Goal: Task Accomplishment & Management: Manage account settings

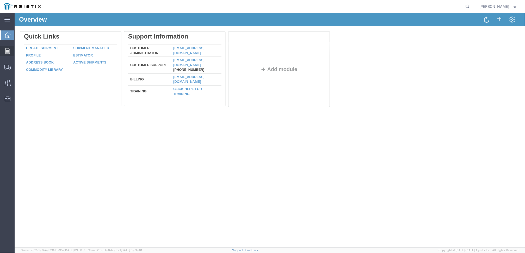
click at [17, 52] on span "Orders" at bounding box center [16, 51] width 4 height 10
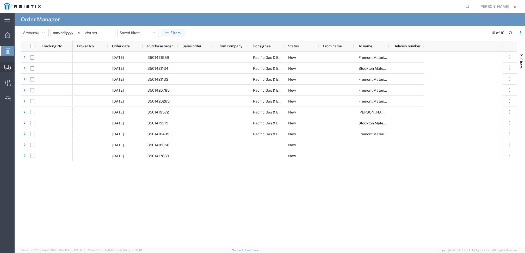
click at [6, 67] on icon at bounding box center [7, 67] width 6 height 5
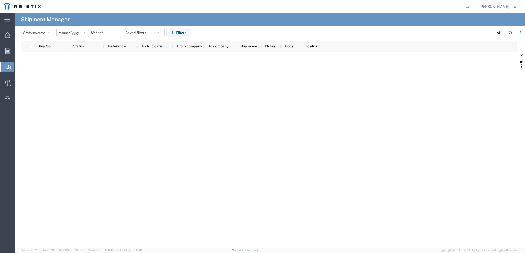
click at [18, 68] on span "Shipments" at bounding box center [16, 67] width 4 height 10
click at [51, 33] on icon "button" at bounding box center [49, 33] width 3 height 4
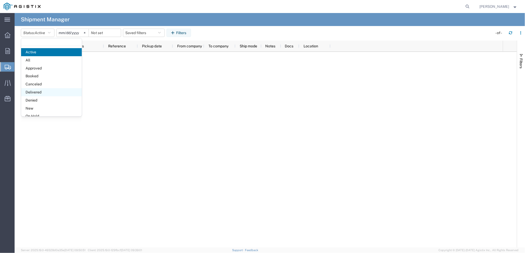
click at [42, 92] on span "Delivered" at bounding box center [51, 92] width 61 height 8
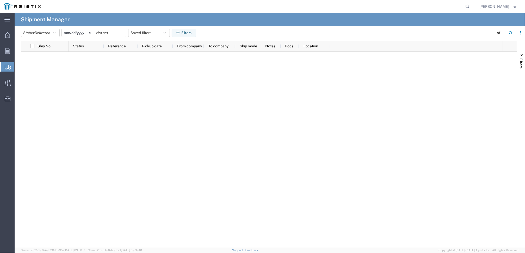
click at [73, 32] on input "[DATE]" at bounding box center [78, 33] width 32 height 8
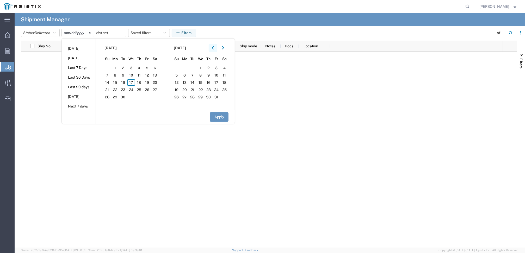
click at [213, 48] on icon "button" at bounding box center [213, 47] width 2 height 3
click at [213, 47] on icon "button" at bounding box center [213, 47] width 2 height 3
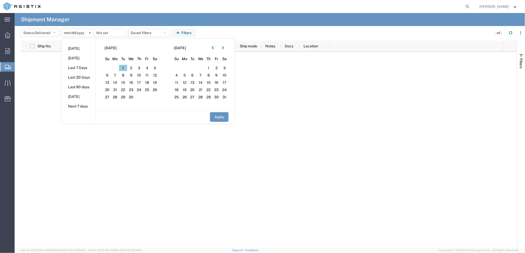
click at [125, 68] on span "1" at bounding box center [123, 68] width 8 height 6
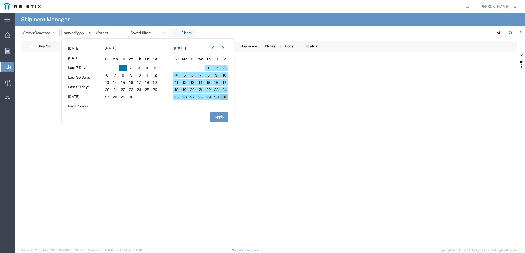
click at [228, 97] on span "31" at bounding box center [224, 97] width 8 height 6
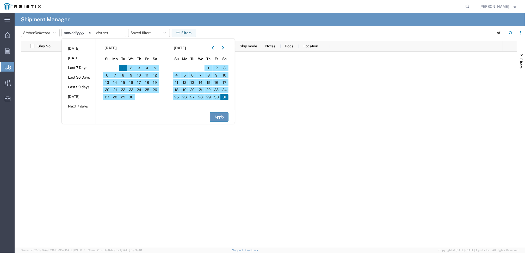
click at [222, 118] on button "Apply" at bounding box center [219, 117] width 18 height 10
type input "[DATE]"
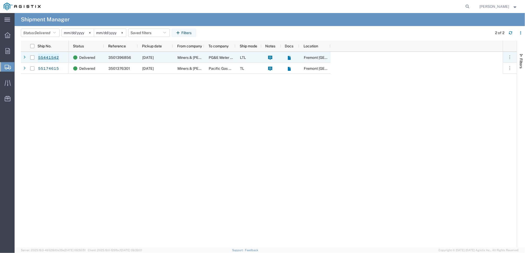
click at [50, 57] on link "55441542" at bounding box center [48, 58] width 21 height 8
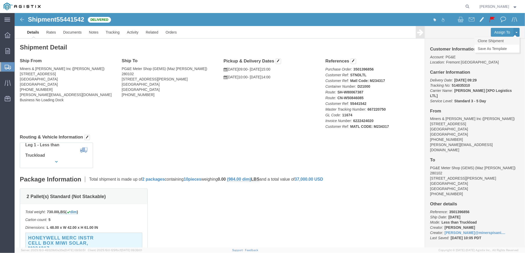
click link "Clone Shipment"
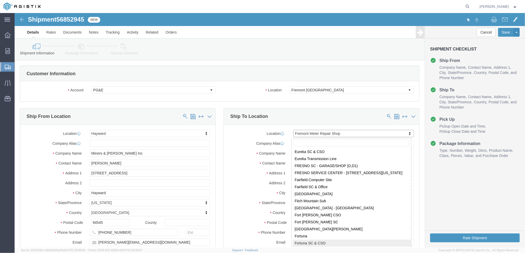
scroll to position [894, 0]
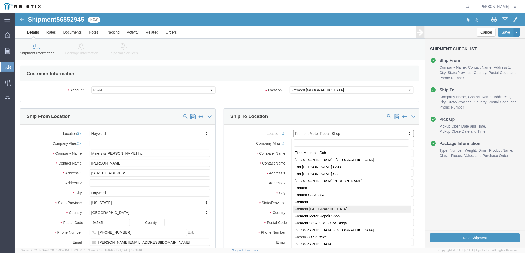
select select "19740"
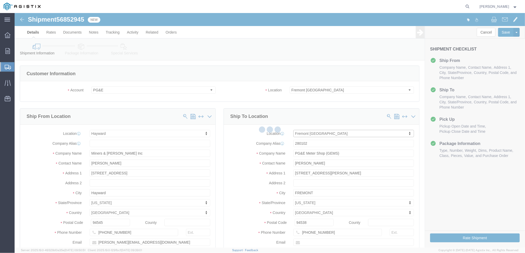
type input "PG&E"
type input "[STREET_ADDRESS][PERSON_NAME]"
type input "Fremont"
select select "CA"
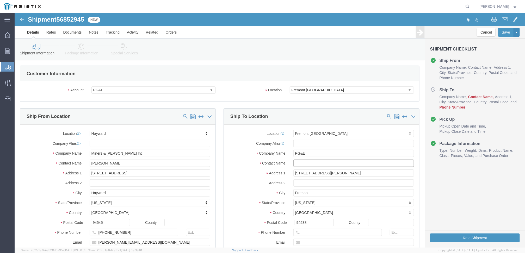
click input "text"
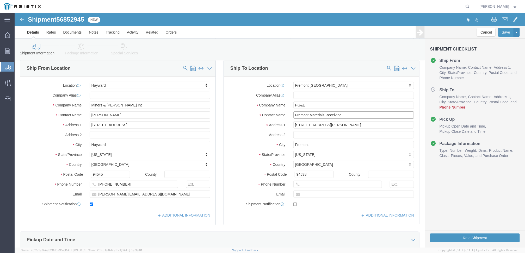
type input "Fremont Materials Receiving"
click input "text"
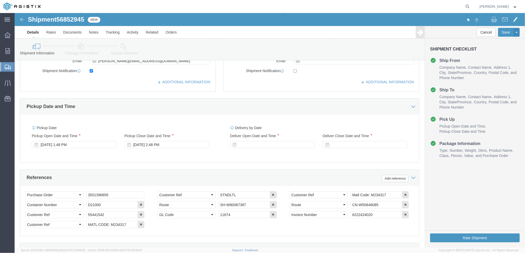
scroll to position [193, 0]
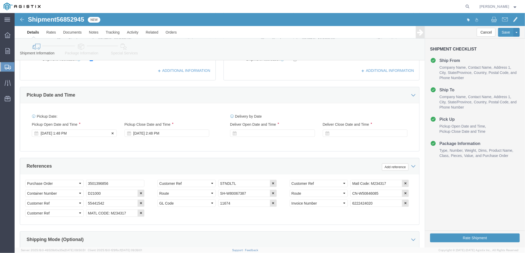
type input "[PHONE_NUMBER]"
click div "[DATE] 1:48 PM"
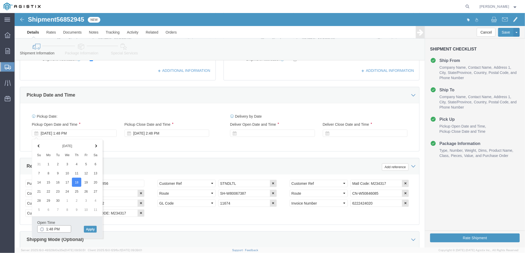
click input "1:48 PM"
type input ":"
type input "9:00 AM"
click button "Apply"
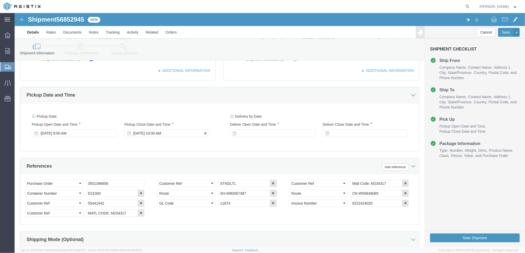
click div "[DATE] 10:00 AM"
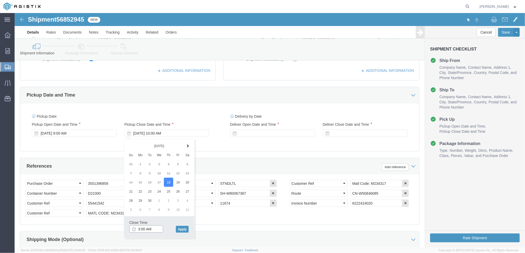
click input "3:00 AM"
click input "3:30 AM"
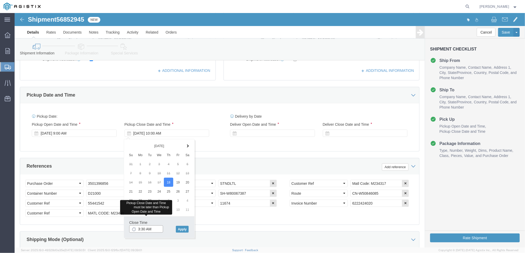
click input "3:30 AM"
click button "Apply"
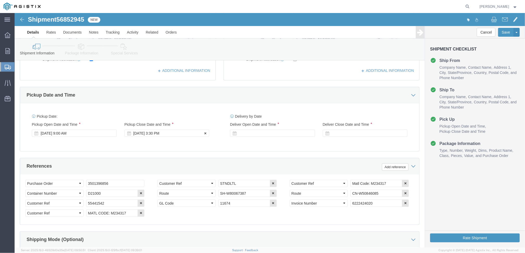
click div "[DATE] 3:30 PM"
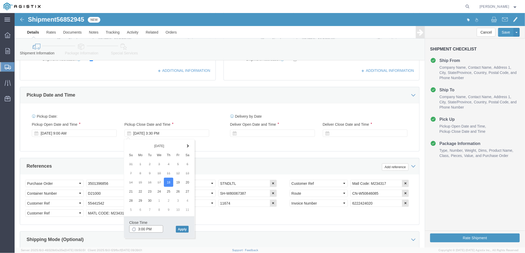
type input "3:00 PM"
click button "Apply"
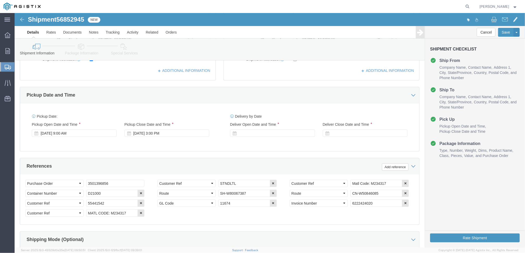
click div "Delivery by Date Delivery Start Date Delivery Start Time Deliver Open Date and …"
click icon
click div
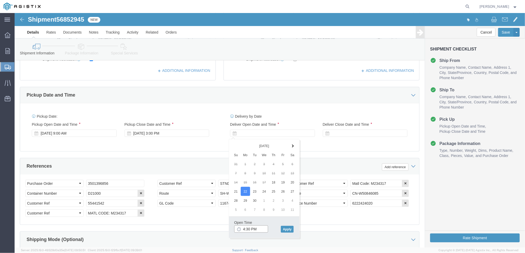
drag, startPoint x: 244, startPoint y: 214, endPoint x: 219, endPoint y: 222, distance: 26.5
click input "4:30 PM"
type input "M"
type input "10:00 AM"
click button "Apply"
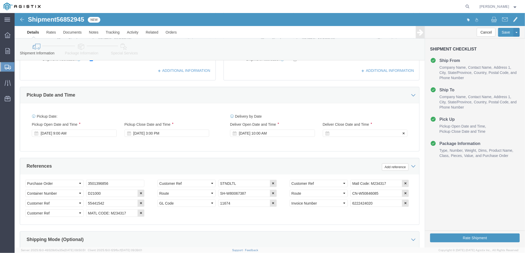
click div
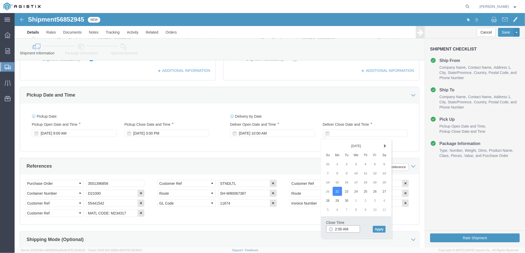
click input "2:00 AM"
type input "2:00 PM"
click button "Apply"
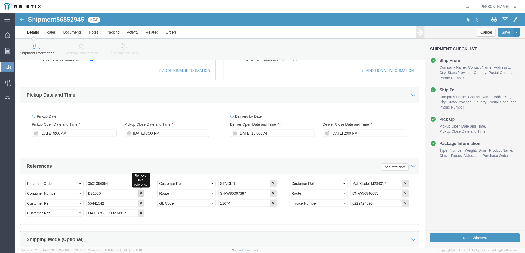
click icon "button"
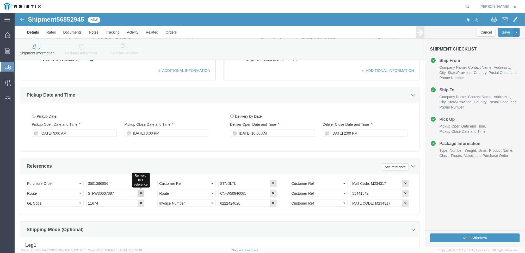
click icon "button"
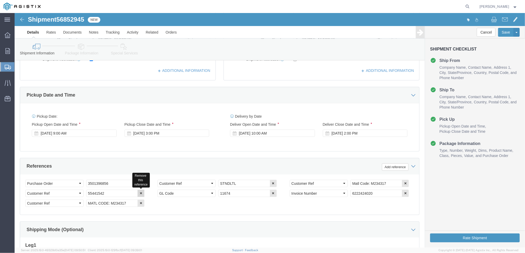
click icon "button"
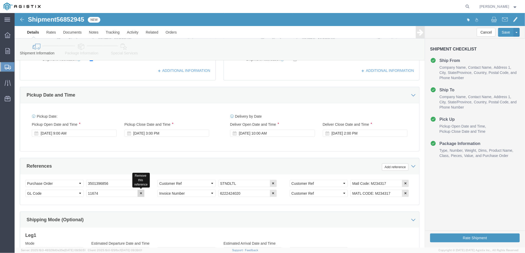
click icon "button"
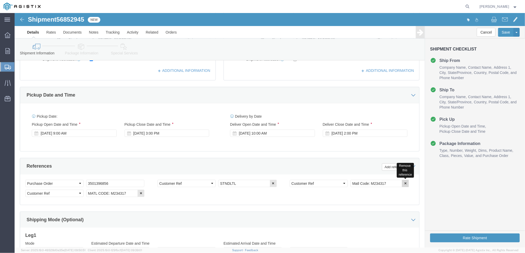
click icon "button"
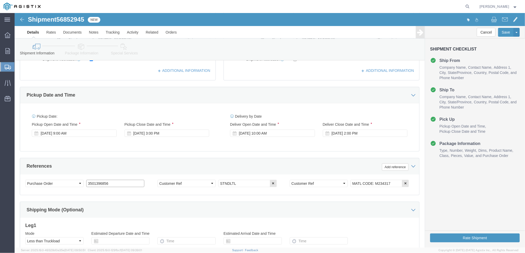
drag, startPoint x: 105, startPoint y: 173, endPoint x: 57, endPoint y: 170, distance: 48.0
click div "Select Account Type Activity ID Airline Appointment Number ASN Batch Request # …"
paste input "409844"
type input "3501409844"
click div "References Add reference"
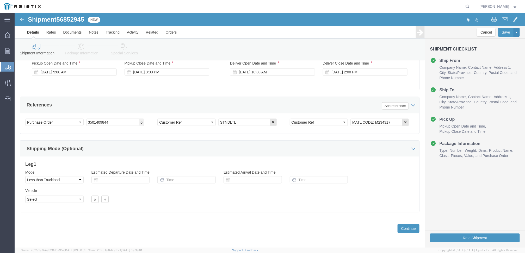
scroll to position [257, 0]
click button "Continue"
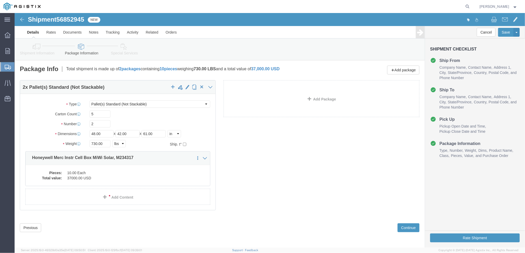
drag, startPoint x: 271, startPoint y: 176, endPoint x: 269, endPoint y: 171, distance: 5.2
click div "2 x Pallet(s) Standard (Not Stackable) Package Type Select Bulk Bundle(s) Cardb…"
drag, startPoint x: 78, startPoint y: 104, endPoint x: 74, endPoint y: 104, distance: 3.7
click div "5"
type input "9"
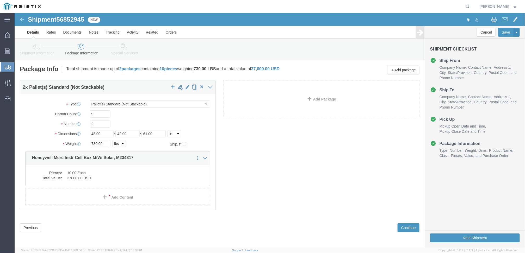
click label "Number"
click span "button"
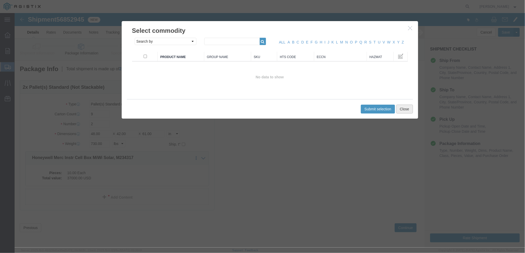
click button "Close"
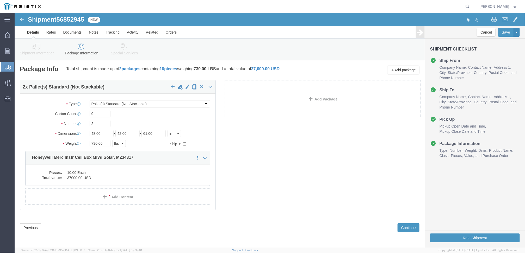
click div "2 x Pallet(s) Standard (Not Stackable) Package Type Select Bulk Bundle(s) Cardb…"
click icon
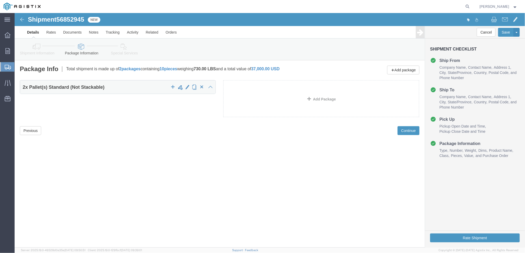
click icon
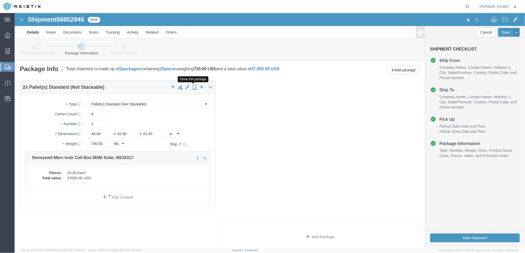
click span "button"
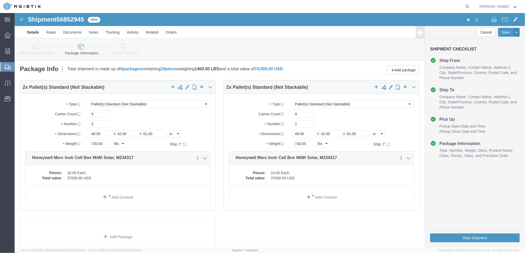
select select "PSNS"
click span "button"
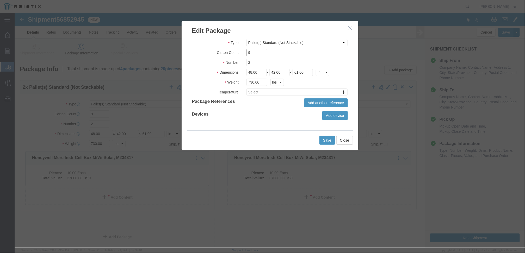
drag, startPoint x: 237, startPoint y: 41, endPoint x: 226, endPoint y: 42, distance: 11.2
click div "9"
type input "5"
drag, startPoint x: 237, startPoint y: 49, endPoint x: 224, endPoint y: 50, distance: 13.1
click div "Number 2"
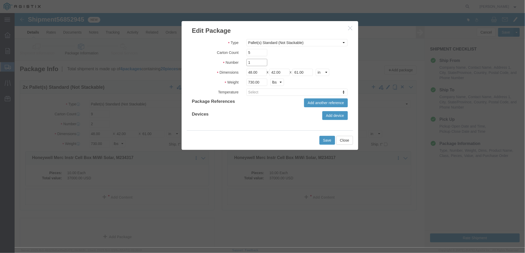
type input "1"
drag, startPoint x: 247, startPoint y: 70, endPoint x: 228, endPoint y: 71, distance: 18.8
click div "730.00 kgs lbs"
type input "365"
click div "Devices Add device"
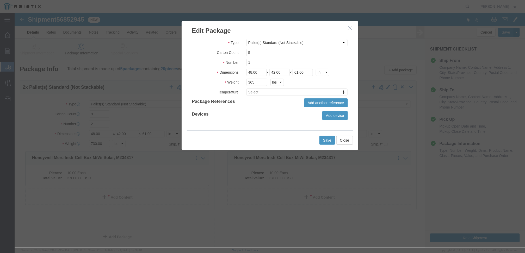
click div "Devices Add device"
click button "Save"
type input "5"
type input "1"
type input "365"
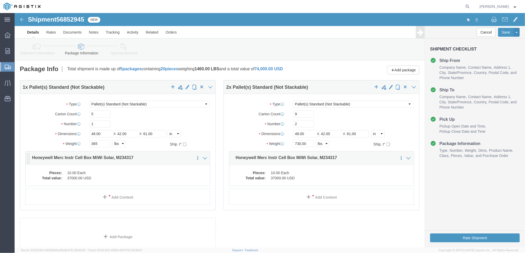
click div "Pieces: 10.00 Each Total value: 37000.00 USD"
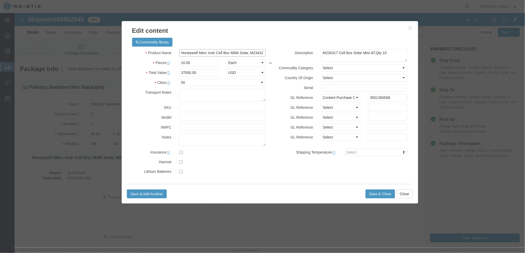
click input "Honeywell Merc Instr Cell Box MiWi Solar, M234317"
drag, startPoint x: 236, startPoint y: 39, endPoint x: 255, endPoint y: 38, distance: 19.3
click div "Product Name Honeywell Merc Instr Cell Box MiWi Solar, M234317 Pieces 10.00 Sel…"
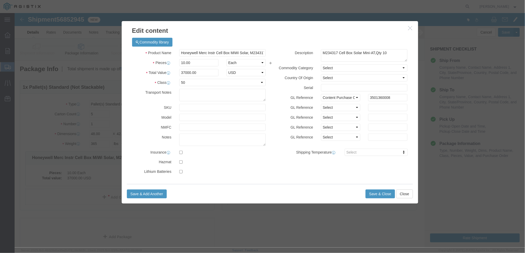
click div "Product Name Honeywell Merc Instr Cell Box MiWi Solar, M234317 Pieces 10.00 Sel…"
drag, startPoint x: 182, startPoint y: 50, endPoint x: 153, endPoint y: 50, distance: 28.6
click div "Pieces Number of pieces inside all the packages 10.00 Select Bag Barrels 100Boa…"
type input "5"
type input "18500"
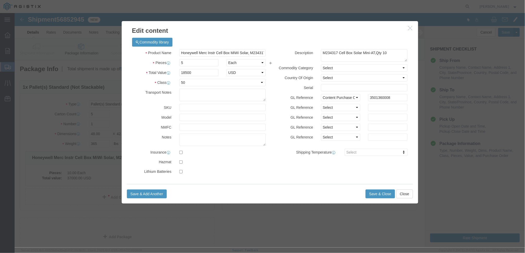
click label
click input "checkbox"
checkbox input "true"
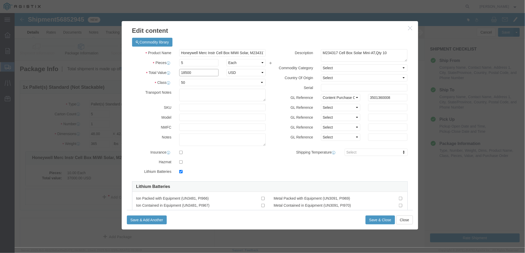
drag, startPoint x: 182, startPoint y: 60, endPoint x: 163, endPoint y: 61, distance: 19.3
click input "18500"
type input "17100"
click div "Product Name Honeywell Merc Instr Cell Box MiWi Solar, M234317 Pieces 5 Select …"
click textarea "M234317 Cell Box Solar Mini-AT,Qty 10"
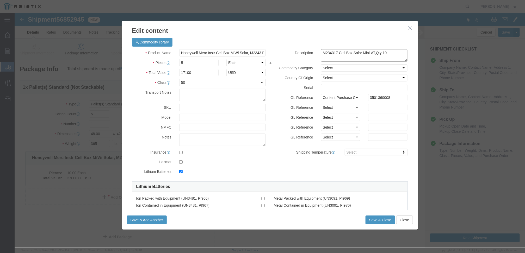
drag, startPoint x: 379, startPoint y: 40, endPoint x: 356, endPoint y: 40, distance: 22.6
click textarea "M234317 Cell Box Solar Mini-AT,Qty 10"
type textarea "M234317 Cell Box Solar Mini-AT"
click label
click input "checkbox"
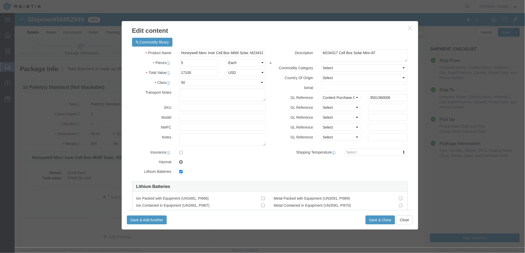
checkbox input "false"
checkbox input "true"
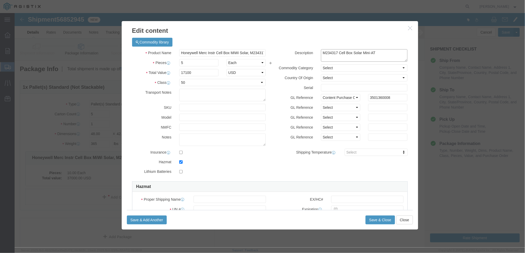
click textarea "M234317 Cell Box Solar Mini-AT,Qty 10"
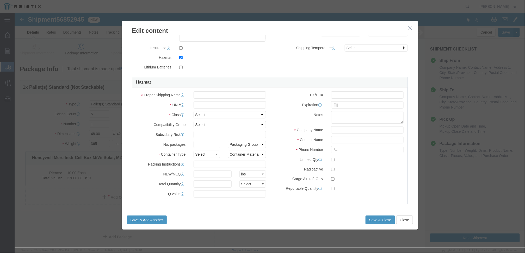
scroll to position [111, 0]
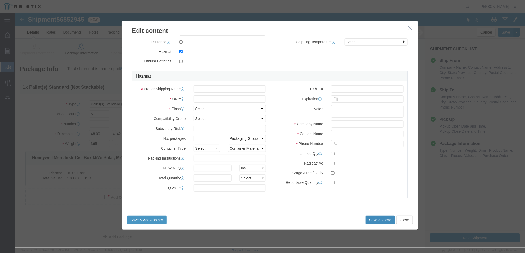
click button "Save & Close"
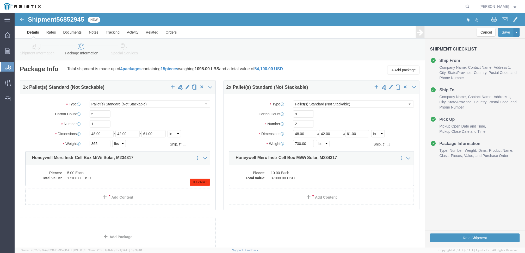
click div "1 x Pallet(s) Standard (Not Stackable) Package Type Select Bulk Bundle(s) Cardb…"
click p "Honeywell Merc Instr Cell Box MiWi Solar, M234317"
click dd "5.00 Each"
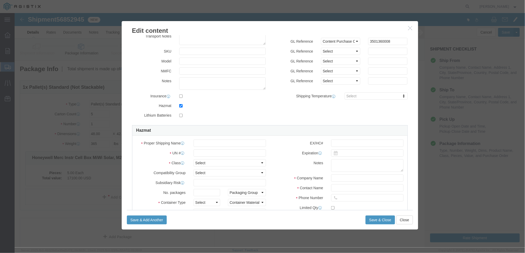
scroll to position [14, 0]
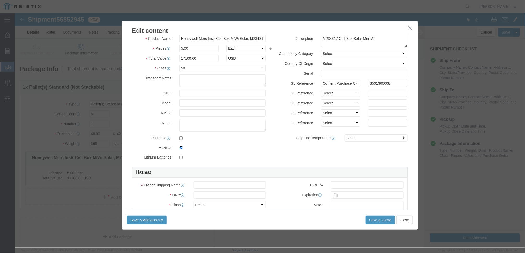
click input "checkbox"
checkbox input "false"
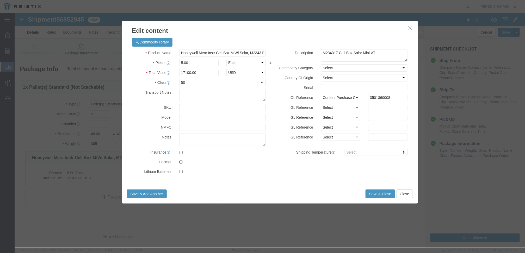
scroll to position [0, 0]
click button "Save & Close"
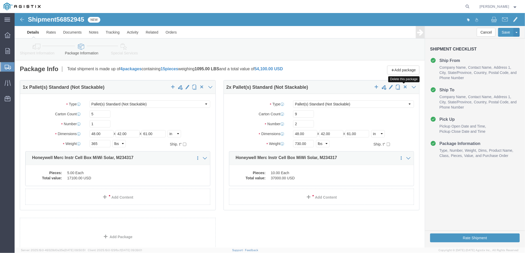
click span "button"
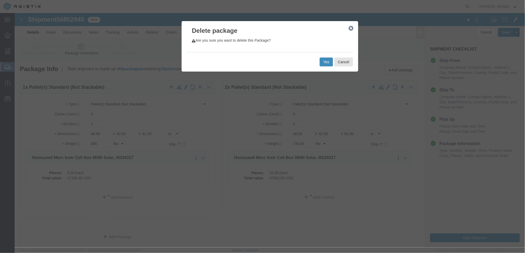
click button "Yes"
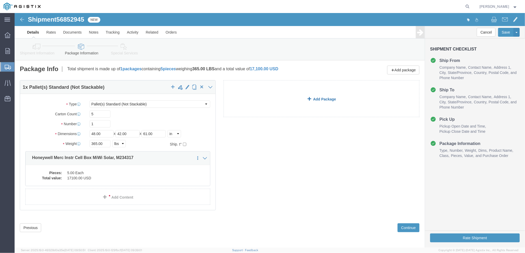
select select "PSNS"
click span "button"
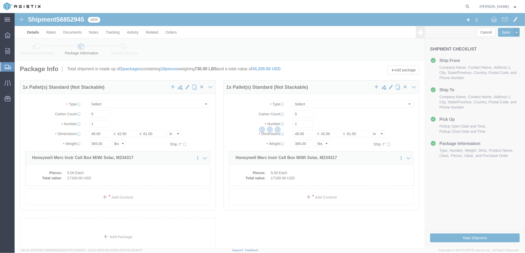
select select "PSNS"
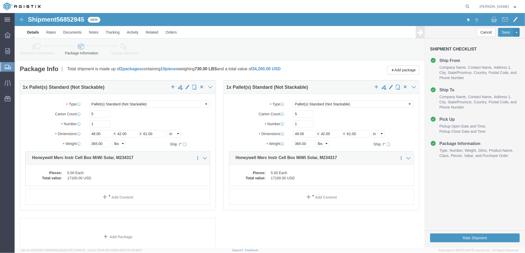
click span "Pallet(s) Standard (Not Stackable)"
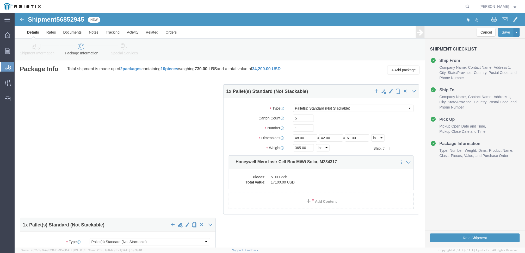
drag, startPoint x: 299, startPoint y: 73, endPoint x: 302, endPoint y: 77, distance: 4.9
click h4 "1 x Pallet(s) Standard (Not Stackable)"
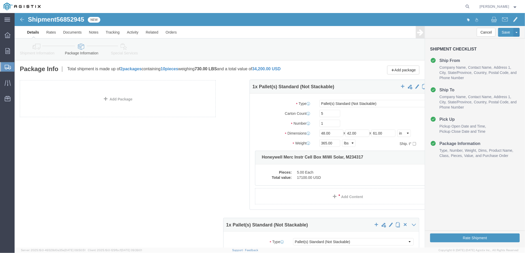
drag, startPoint x: 138, startPoint y: 73, endPoint x: 367, endPoint y: 72, distance: 229.6
click div "1 x Pallet(s) Standard (Not Stackable) Package Type Select Bulk Bundle(s) Cardb…"
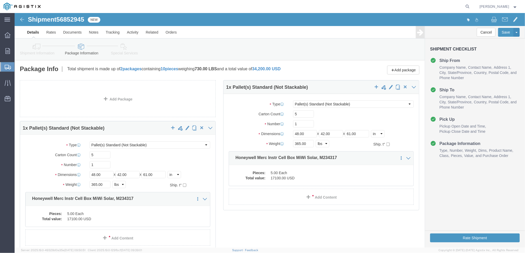
click div "Package Type Select Bulk Bundle(s) Cardboard Box(es) Carton(s) Crate(s) Drum(s)…"
click select "Select Bulk Bundle(s) Cardboard Box(es) Carton(s) Crate(s) Drum(s) (Fiberboard)…"
click label "Number"
drag, startPoint x: 288, startPoint y: 103, endPoint x: 267, endPoint y: 103, distance: 20.8
click div "Carton Count 5"
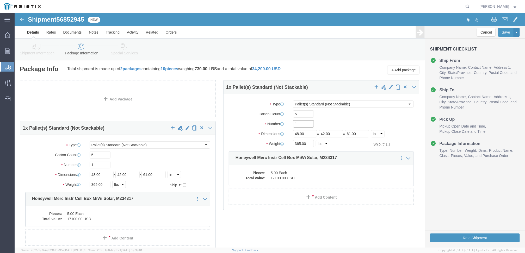
click input "1"
drag, startPoint x: 290, startPoint y: 131, endPoint x: 268, endPoint y: 131, distance: 22.4
click div "Weight 365.00 Select kgs lbs Ship. t°"
type input "298"
click div "1 x Pallet(s) Standard (Not Stackable) Package Type Select Bulk Bundle(s) Cardb…"
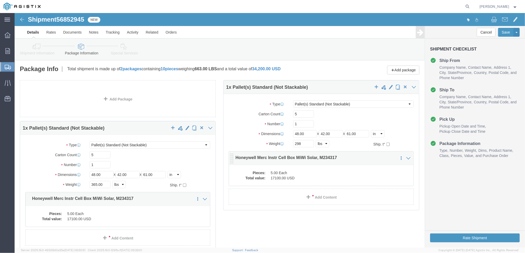
click div "Pieces: 5.00 Each Total value: 17100.00 USD"
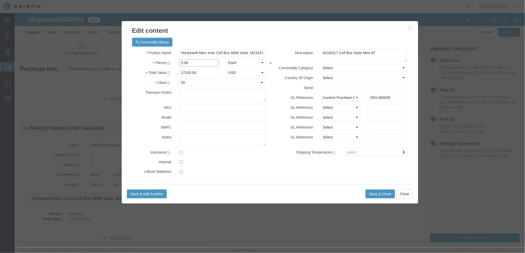
drag, startPoint x: 177, startPoint y: 50, endPoint x: 159, endPoint y: 48, distance: 17.3
click div "5.00"
type input "4"
drag, startPoint x: 186, startPoint y: 59, endPoint x: 149, endPoint y: 58, distance: 36.5
click div "Total Value 13680 Select ADP AED AFN ALL AMD AOA ARS ATS AUD AWG AZN BAM BBD BD…"
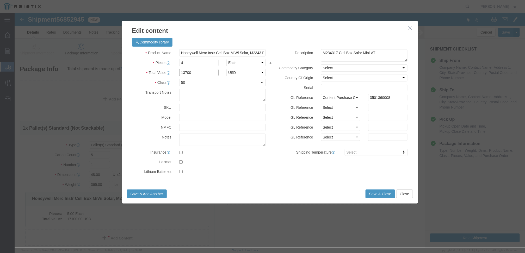
type input "13700"
click label
click input "checkbox"
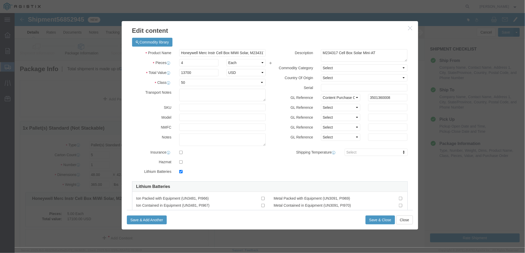
click label
click input "checkbox"
checkbox input "false"
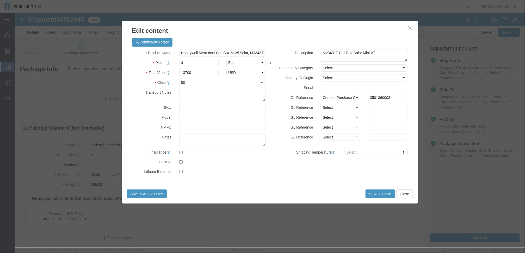
click div "Commodity library Product Name Honeywell Merc Instr Cell Box MiWi Solar, M23431…"
click button "Save & Close"
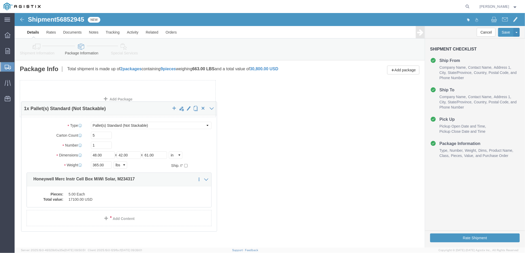
drag, startPoint x: 110, startPoint y: 118, endPoint x: 111, endPoint y: 94, distance: 23.7
click div "1 x Pallet(s) Standard (Not Stackable) Package Type Select Bulk Bundle(s) Cardb…"
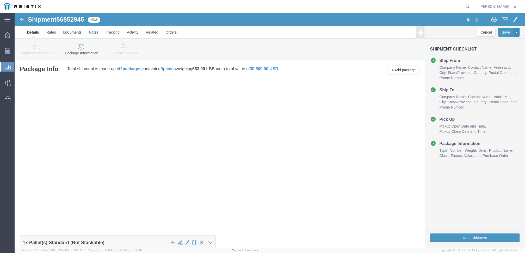
click div
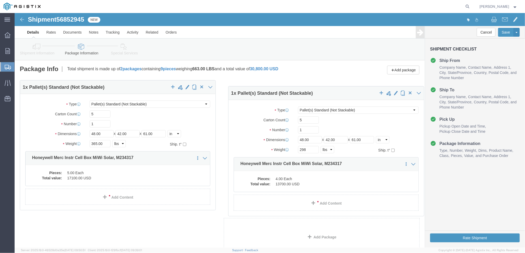
drag, startPoint x: 310, startPoint y: 118, endPoint x: 316, endPoint y: 81, distance: 37.2
click div "1 x Pallet(s) Standard (Not Stackable) Package Type Select Bulk Bundle(s) Cardb…"
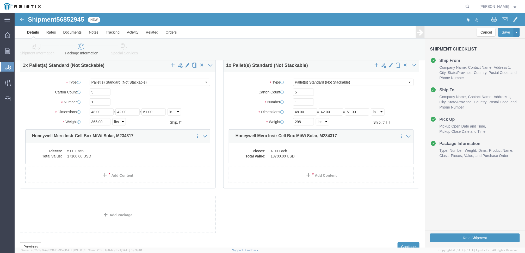
scroll to position [41, 0]
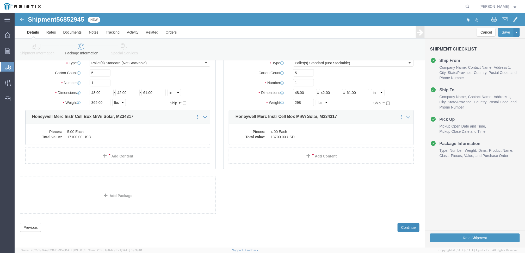
click button "Continue"
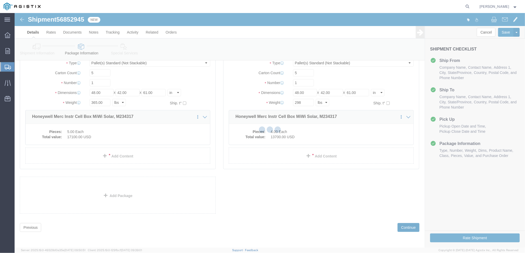
select select
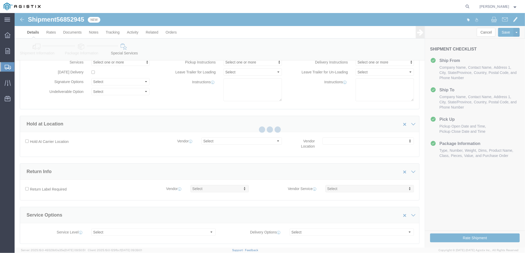
select select "COSTCENTER"
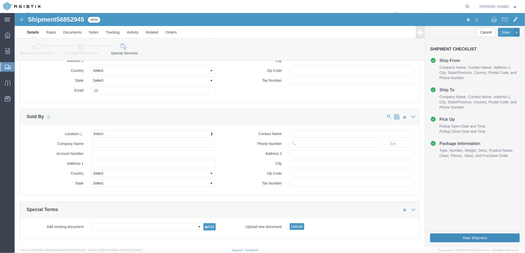
scroll to position [477, 0]
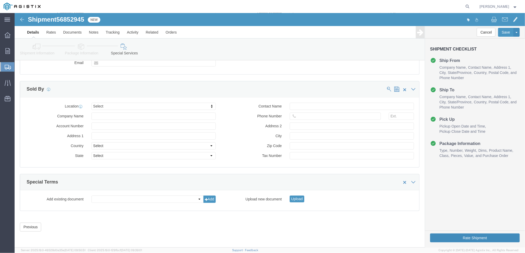
click button "Rate Shipment"
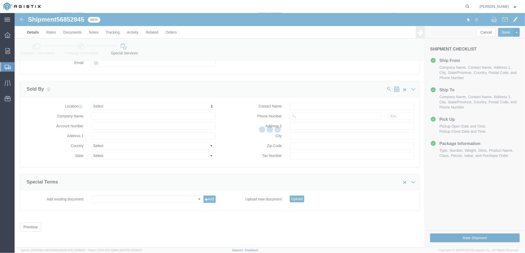
scroll to position [0, 0]
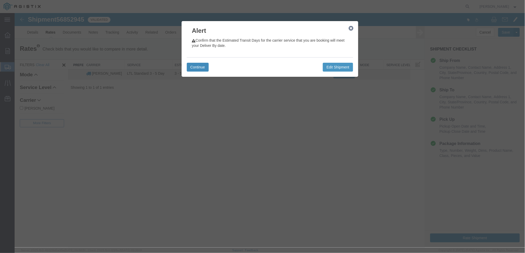
click at [199, 65] on button "Continue" at bounding box center [197, 66] width 22 height 9
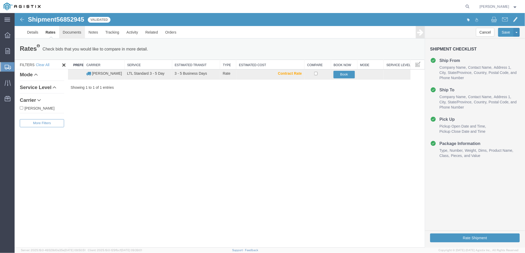
click at [71, 34] on link "Documents" at bounding box center [72, 32] width 26 height 12
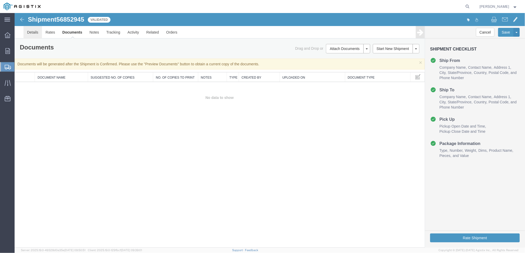
click at [30, 32] on link "Details" at bounding box center [32, 32] width 18 height 12
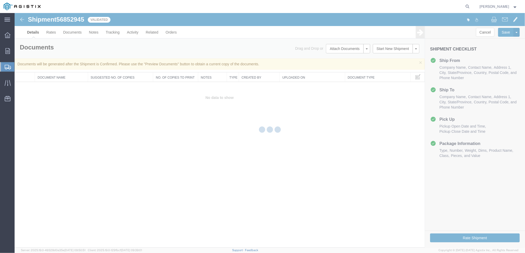
select select "28682"
select select "19740"
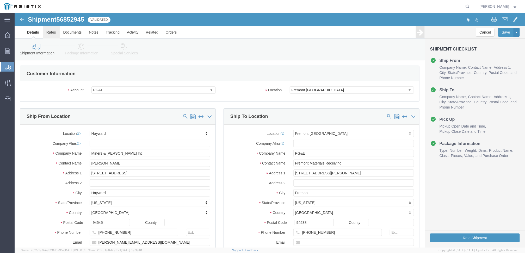
click link "Rates"
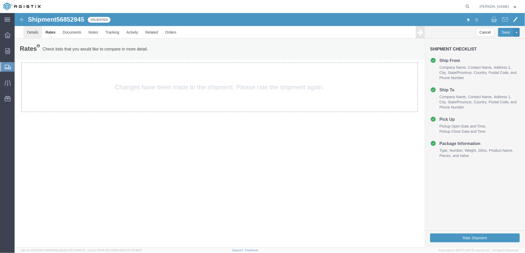
click at [28, 32] on link "Details" at bounding box center [32, 32] width 18 height 12
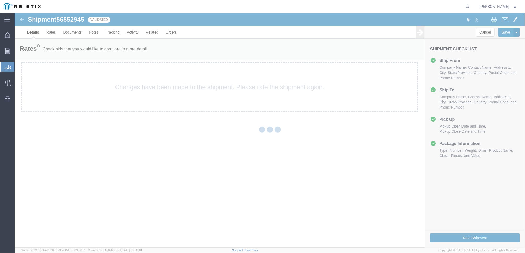
select select "28682"
select select "19740"
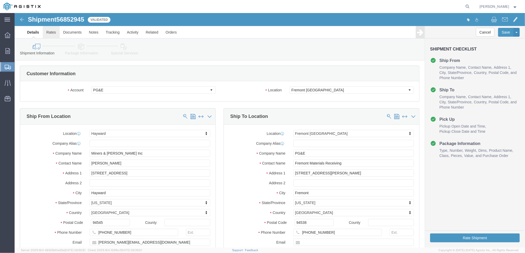
click link "Rates"
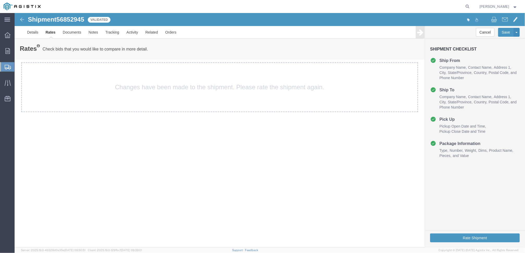
click at [48, 33] on link "Rates" at bounding box center [50, 32] width 17 height 12
click at [465, 239] on button "Rate Shipment" at bounding box center [475, 237] width 90 height 9
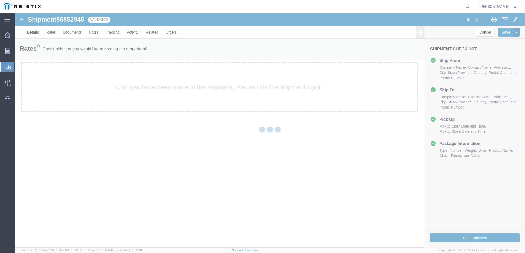
select select "28682"
select select "19740"
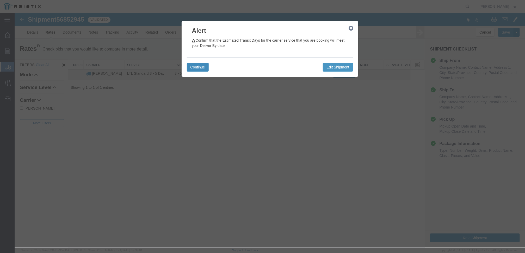
click at [194, 64] on button "Continue" at bounding box center [197, 66] width 22 height 9
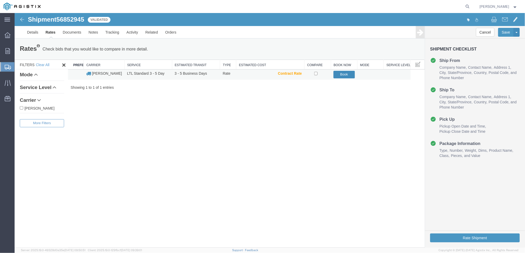
click at [341, 74] on button "Book" at bounding box center [343, 75] width 21 height 8
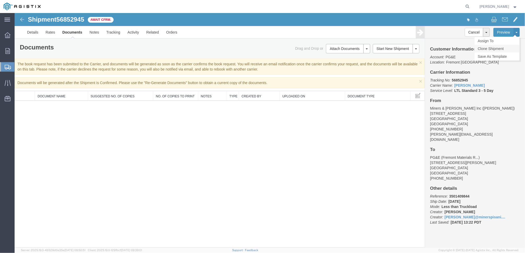
click at [485, 47] on link "Clone Shipment" at bounding box center [496, 49] width 45 height 8
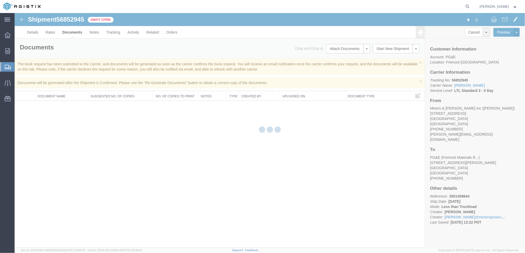
select select "28682"
select select "19740"
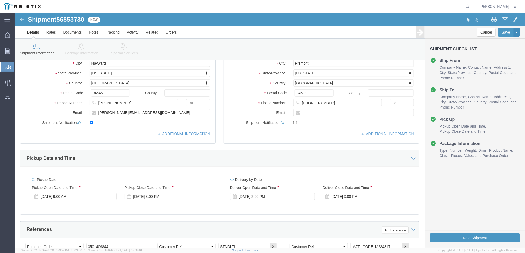
scroll to position [144, 0]
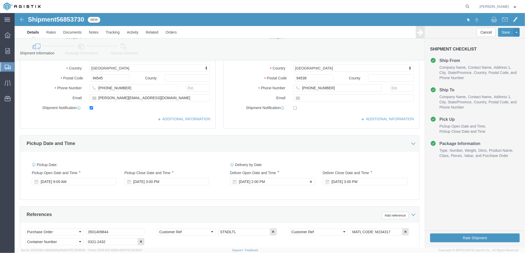
click div "[DATE] 2:00 PM"
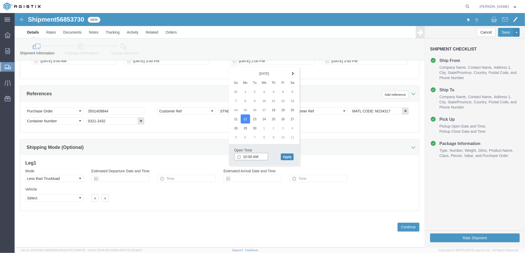
type input "10:00 AM"
click button "Apply"
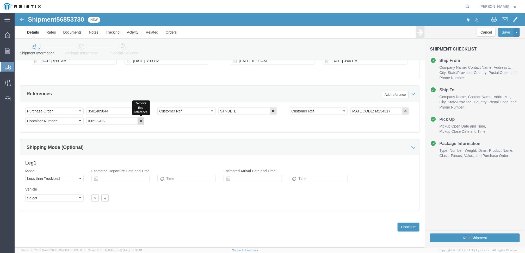
click icon "button"
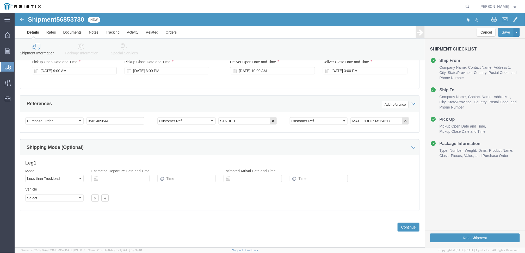
scroll to position [257, 0]
drag, startPoint x: 103, startPoint y: 106, endPoint x: 33, endPoint y: 103, distance: 69.6
click div "Select Account Type Activity ID Airline Appointment Number ASN Batch Request # …"
drag, startPoint x: 98, startPoint y: 106, endPoint x: 55, endPoint y: 105, distance: 42.7
click div "Select Account Type Activity ID Airline Appointment Number ASN Batch Request # …"
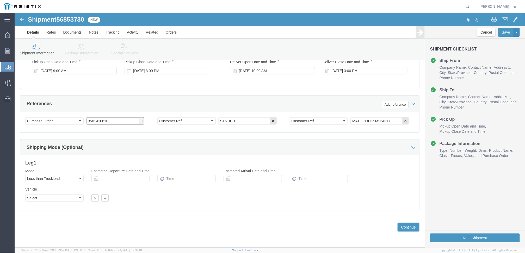
type input "3501410610"
click button "Continue"
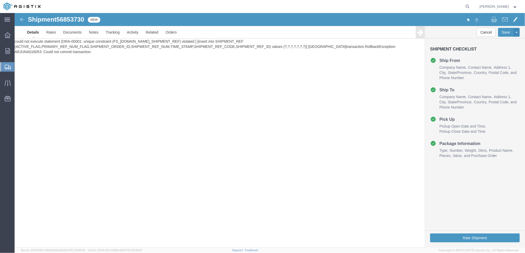
click at [30, 32] on link "Details" at bounding box center [32, 32] width 19 height 12
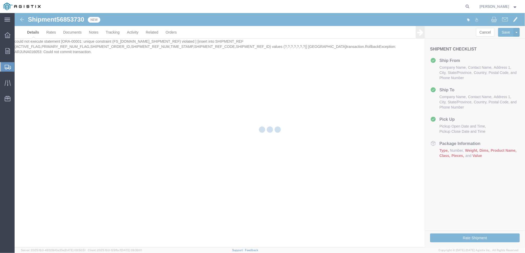
select select "28682"
select select "19740"
select select "CUSTREF"
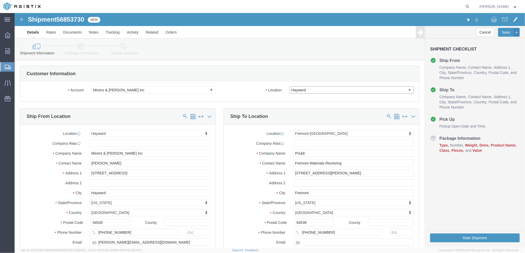
click select "Select Hayward"
click select "Select Miners & [PERSON_NAME] Inc PG&E"
select select "9596"
click select "Select Miners & [PERSON_NAME] Inc PG&E"
select select "PURCHORD"
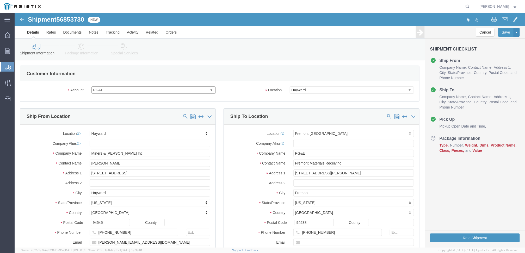
select select "19740"
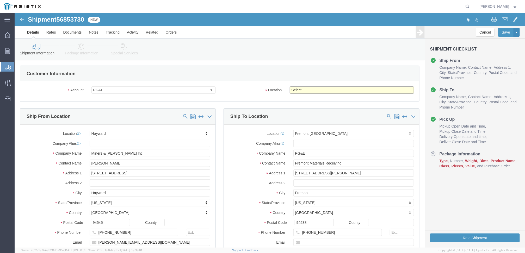
click select "Select All Others [GEOGRAPHIC_DATA] [GEOGRAPHIC_DATA] [GEOGRAPHIC_DATA] [GEOGRA…"
select select "19740"
click select "Select All Others [GEOGRAPHIC_DATA] [GEOGRAPHIC_DATA] [GEOGRAPHIC_DATA] [GEOGRA…"
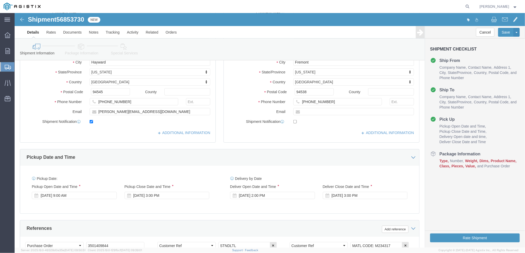
scroll to position [144, 0]
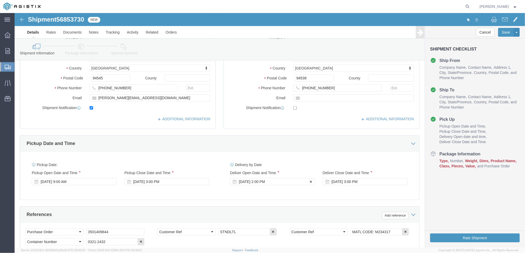
click div "[DATE] 2:00 PM"
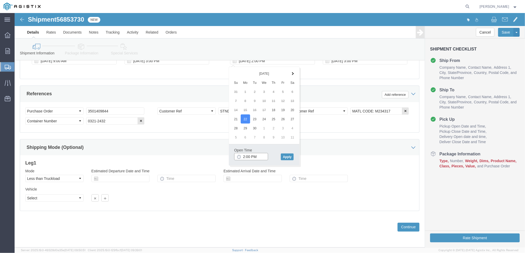
click input "2:00 PM"
drag, startPoint x: 245, startPoint y: 142, endPoint x: 239, endPoint y: 142, distance: 5.8
click input "10:00 PM"
type input "10:00 AM"
click button "Apply"
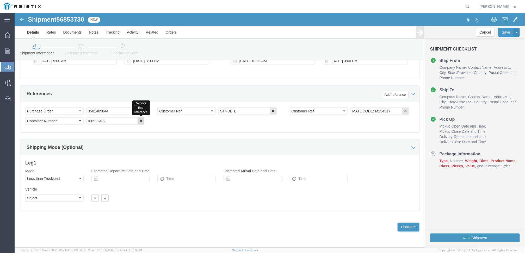
click icon "button"
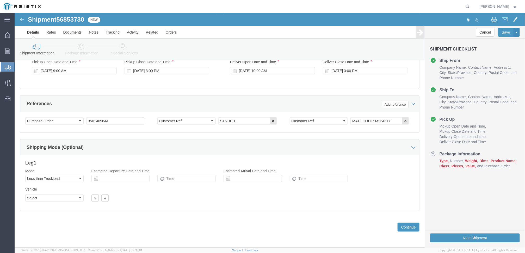
scroll to position [257, 0]
click button "Continue"
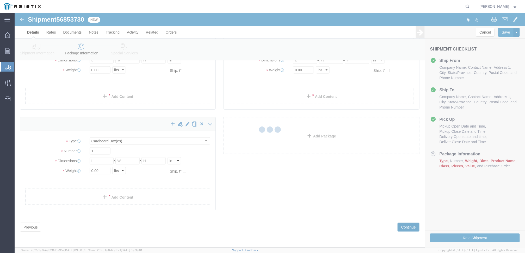
scroll to position [0, 0]
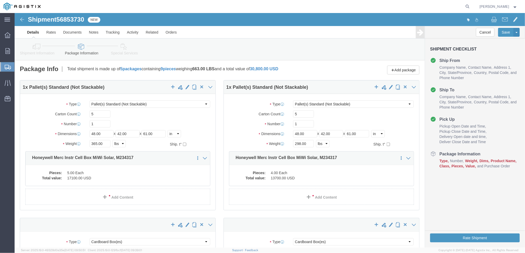
select select "PSNS"
select select "CBOX"
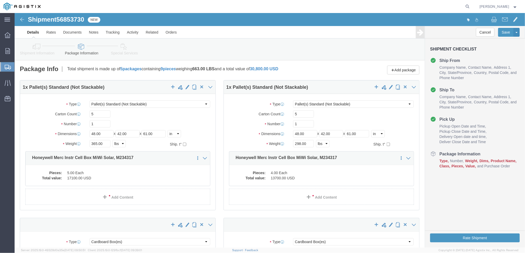
click div "Shipment Information Package Information Special Services"
drag, startPoint x: 87, startPoint y: 130, endPoint x: 72, endPoint y: 131, distance: 14.8
click div "365.00 Select kgs lbs"
type input "432"
drag, startPoint x: 85, startPoint y: 103, endPoint x: 67, endPoint y: 102, distance: 18.5
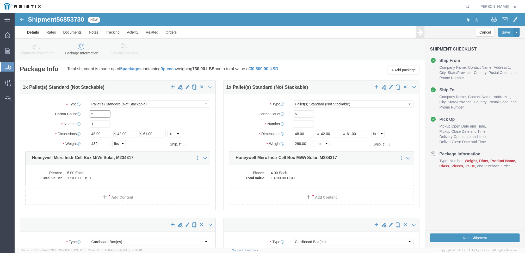
click div "Carton Count 5"
type input "6"
click label "Carton Count"
click dd "5.00 Each"
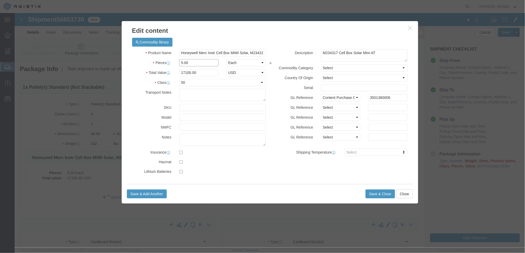
click input "5.00"
type input "6.00"
drag, startPoint x: 187, startPoint y: 59, endPoint x: 153, endPoint y: 59, distance: 33.6
click div "Total Value Total value of all the pieces 20520 Select ADP AED AFN ALL AMD AOA …"
type input "20500"
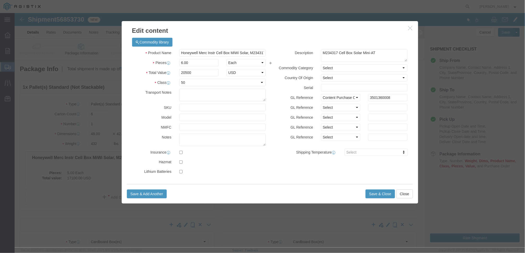
click label "Total Value"
click button "Save & Close"
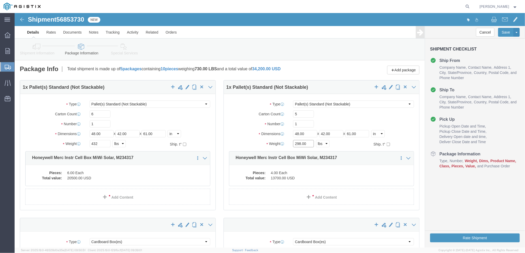
drag, startPoint x: 291, startPoint y: 131, endPoint x: 270, endPoint y: 131, distance: 20.0
click div "Weight 298.00 Select kgs lbs Ship. t°"
type input "365"
click dd "4.00 Each"
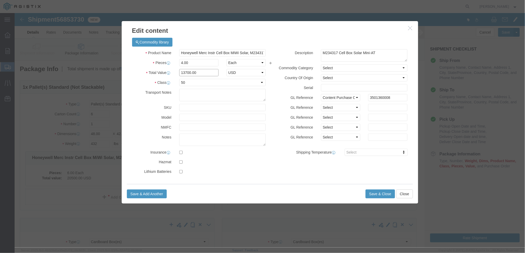
drag, startPoint x: 184, startPoint y: 59, endPoint x: 155, endPoint y: 59, distance: 28.4
click div "Total Value 13700.00 Select ADP AED AFN ALL AMD AOA ARS ATS AUD AWG AZN BAM BBD…"
type input "17100"
click div "Commodity library Product Name Honeywell Merc Instr Cell Box MiWi Solar, M23431…"
click button "Save & Close"
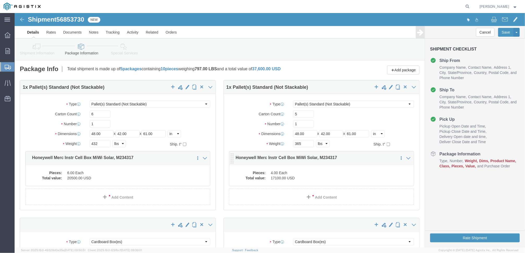
click dd "4.00 Each"
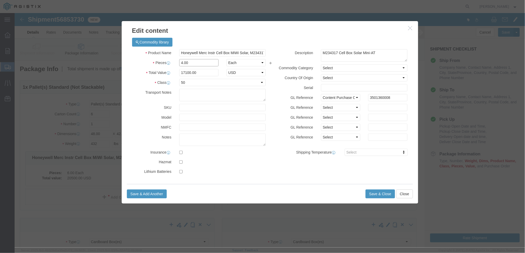
drag, startPoint x: 143, startPoint y: 49, endPoint x: 139, endPoint y: 49, distance: 3.9
click div "Pieces 4.00 Select Bag Barrels 100Board Feet Bottle Box Blister Pack Carats Can…"
type input "5"
type input "21375"
click div "Edit content Commodity library Product Name Honeywell Merc Instr Cell Box MiWi …"
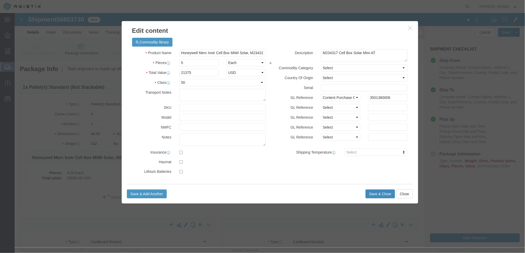
click button "Save & Close"
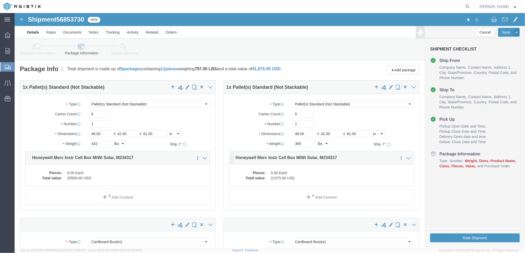
click dd "5.00 Each"
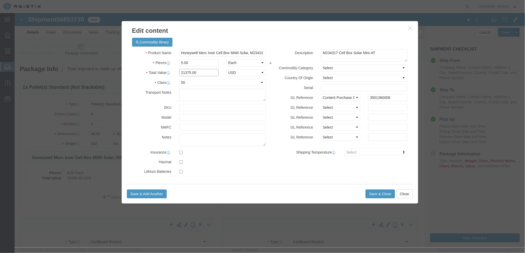
drag, startPoint x: 185, startPoint y: 60, endPoint x: 142, endPoint y: 59, distance: 43.0
click div "Total Value 21375.00 Select ADP AED AFN ALL AMD AOA ARS ATS AUD AWG AZN BAM BBD…"
type input "17100"
click button "Save & Close"
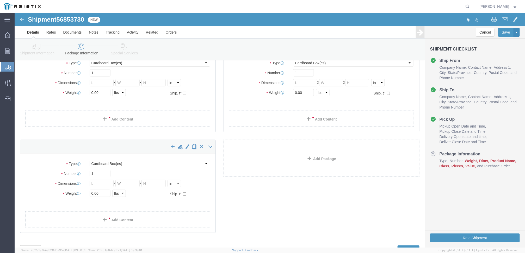
scroll to position [202, 0]
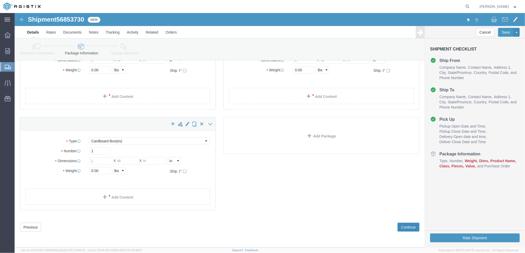
click button "Continue"
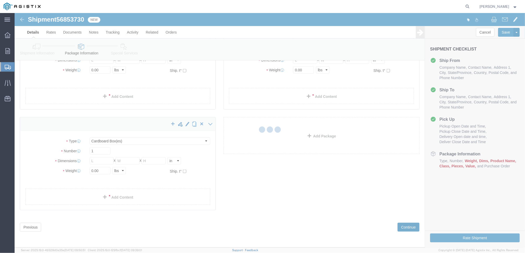
select select
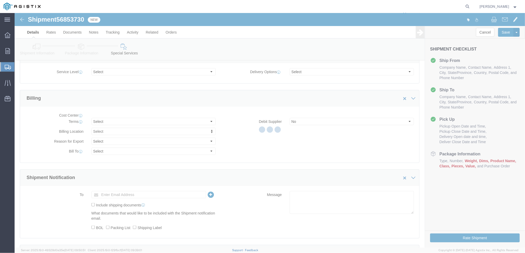
scroll to position [476, 0]
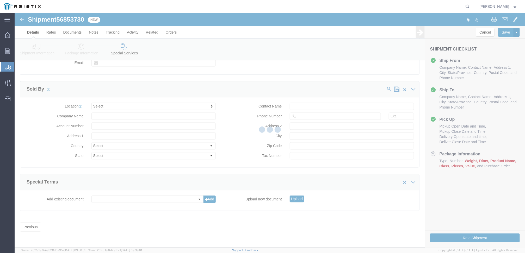
select select "COSTCENTER"
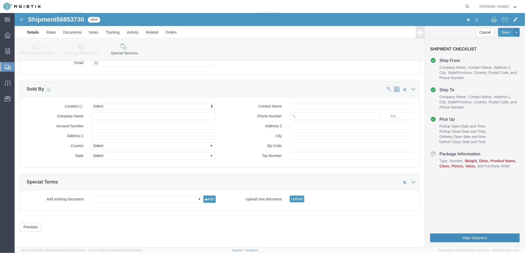
click button "Rate Shipment"
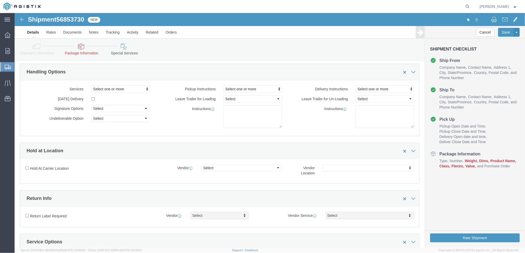
scroll to position [0, 0]
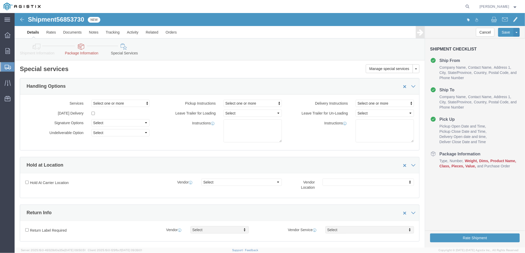
click icon
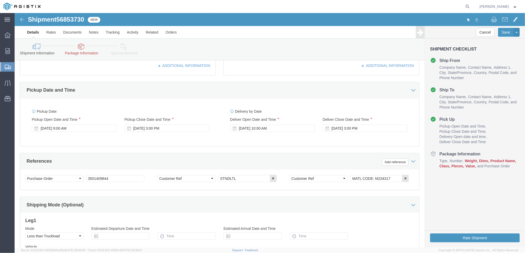
scroll to position [241, 0]
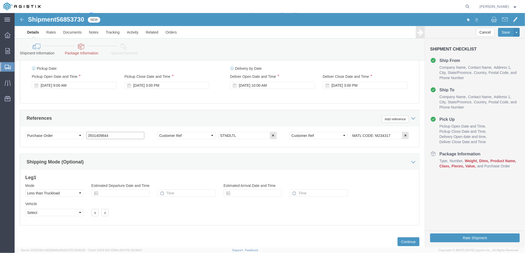
drag, startPoint x: 118, startPoint y: 123, endPoint x: 43, endPoint y: 124, distance: 75.2
click div "Select Account Type Activity ID Airline Appointment Number ASN Batch Request # …"
type input "3501410610"
click div "Shipping Mode (Optional)"
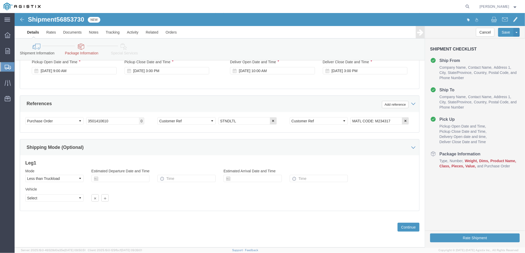
scroll to position [257, 0]
click button "Continue"
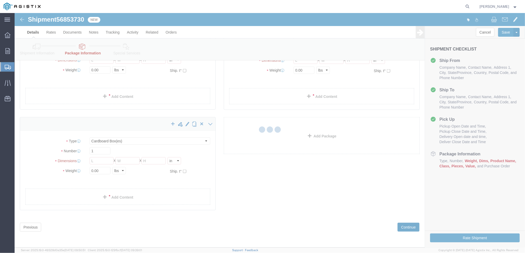
scroll to position [202, 0]
select select "PSNS"
select select "CBOX"
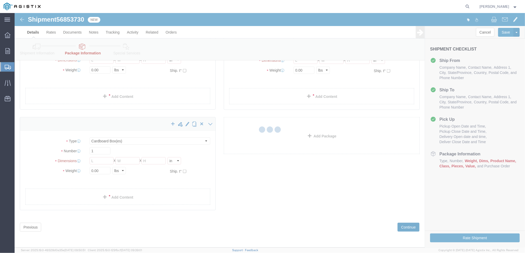
select select "CBOX"
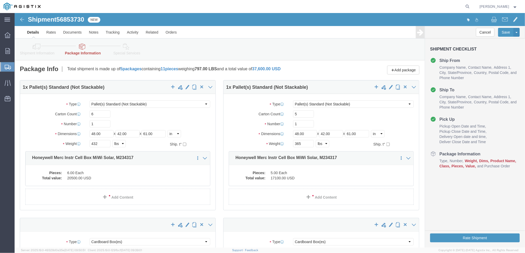
click div "Package Type Select Bulk Bundle(s) Cardboard Box(es) Carton(s) Crate(s) Drum(s)…"
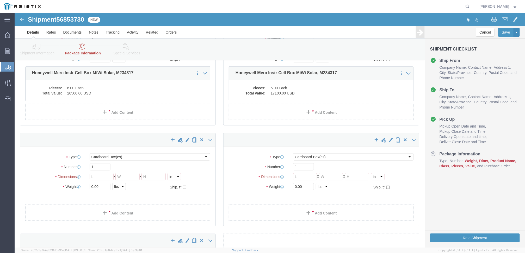
scroll to position [48, 0]
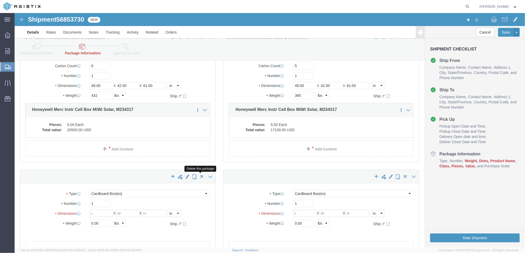
click span "button"
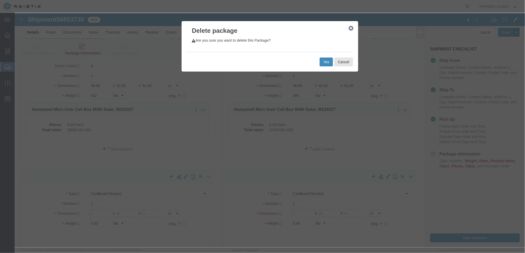
click button "Yes"
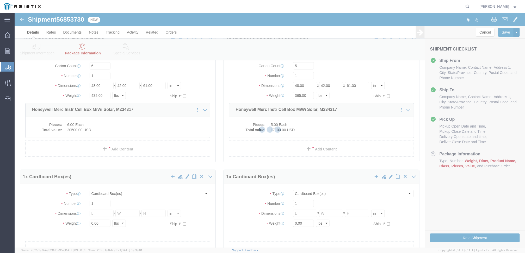
scroll to position [0, 0]
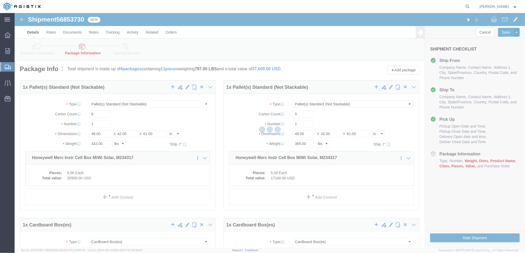
select select "PSNS"
select select "CBOX"
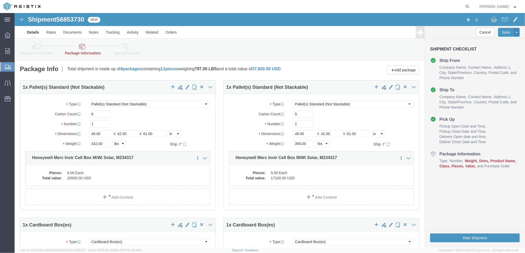
scroll to position [48, 0]
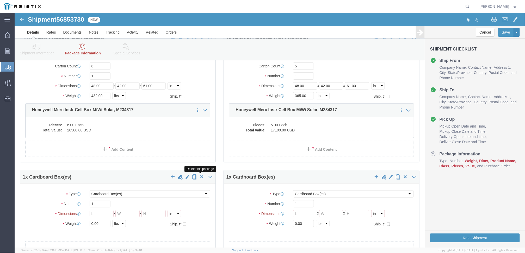
click span "button"
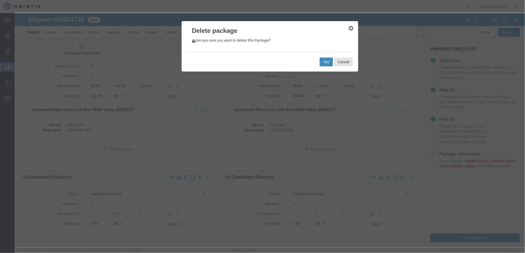
click button "Yes"
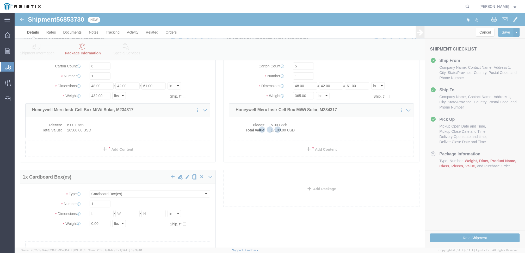
scroll to position [0, 0]
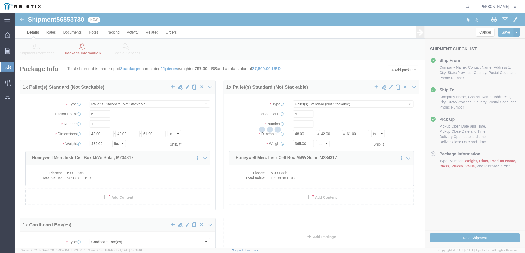
select select "PSNS"
select select "CBOX"
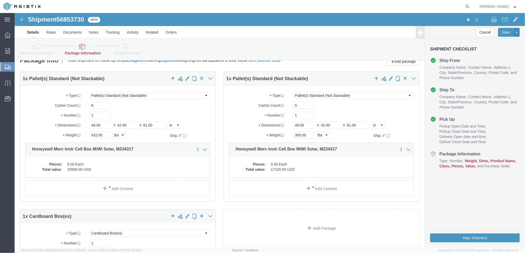
scroll to position [7, 0]
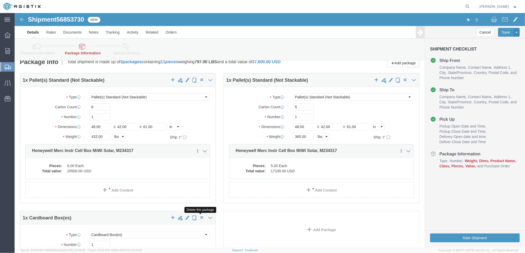
click span "button"
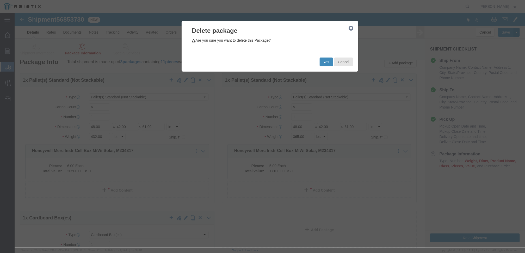
click button "Yes"
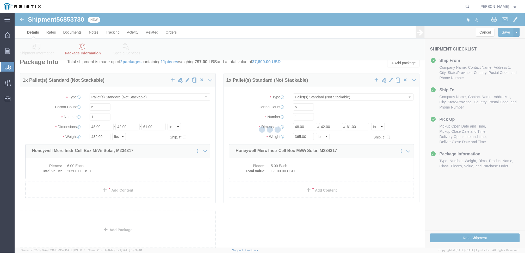
scroll to position [0, 0]
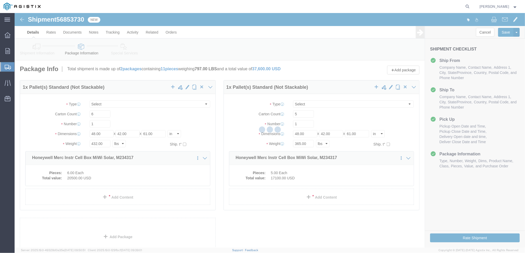
select select "PSNS"
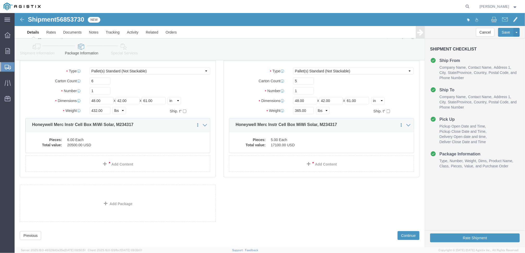
scroll to position [41, 0]
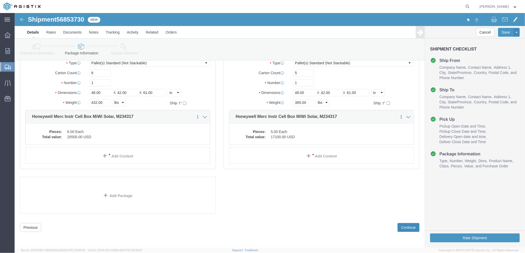
click button "Continue"
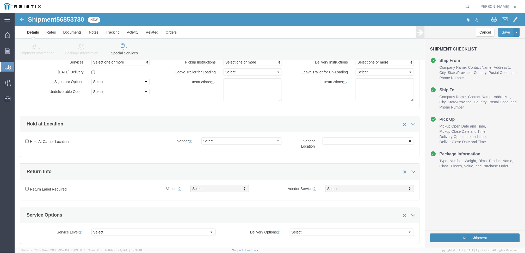
click button "Rate Shipment"
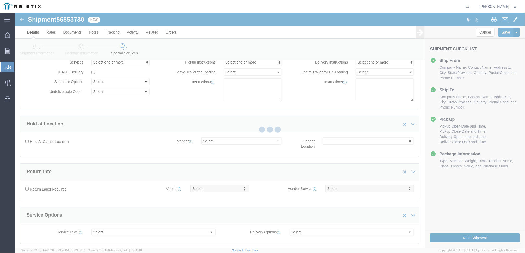
scroll to position [0, 0]
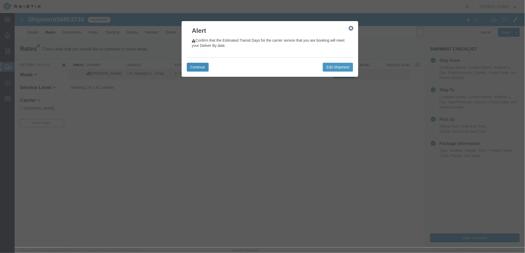
click at [202, 66] on button "Continue" at bounding box center [197, 66] width 22 height 9
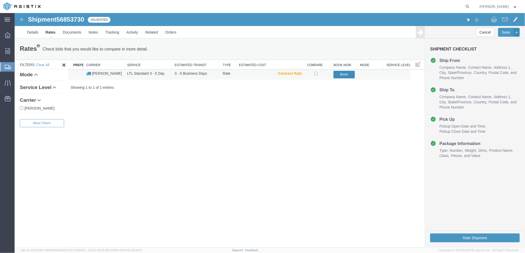
click at [337, 74] on button "Book" at bounding box center [343, 75] width 21 height 8
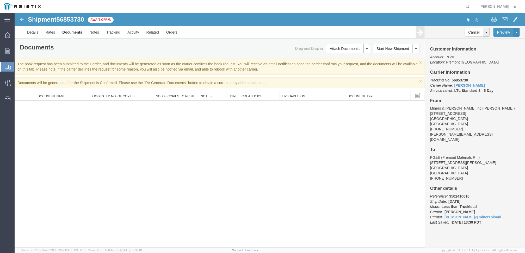
click at [18, 66] on span "Shipments" at bounding box center [16, 67] width 4 height 10
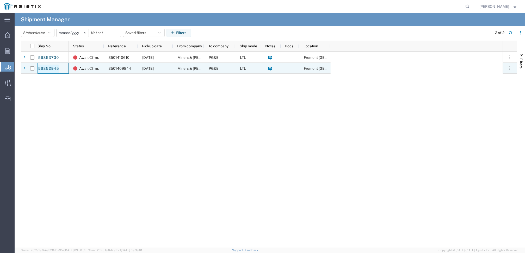
click at [48, 68] on link "56852945" at bounding box center [48, 69] width 21 height 8
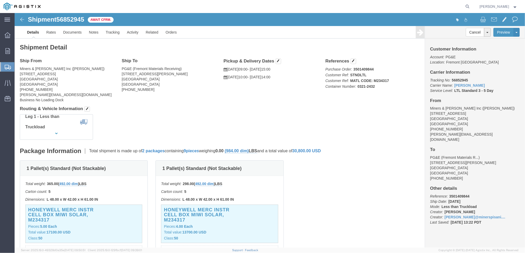
click img
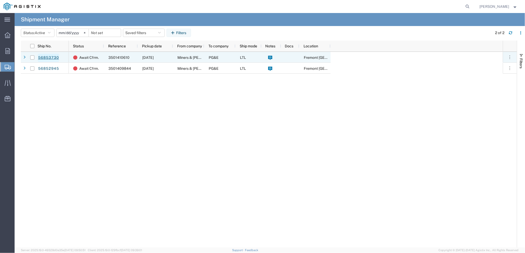
click at [46, 58] on link "56853730" at bounding box center [48, 58] width 21 height 8
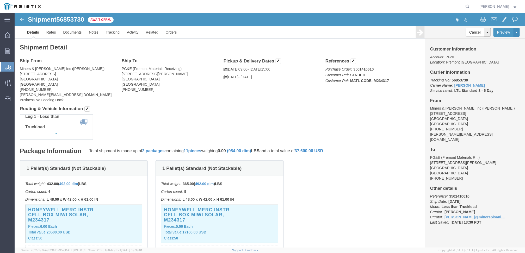
click img
